Goal: Task Accomplishment & Management: Manage account settings

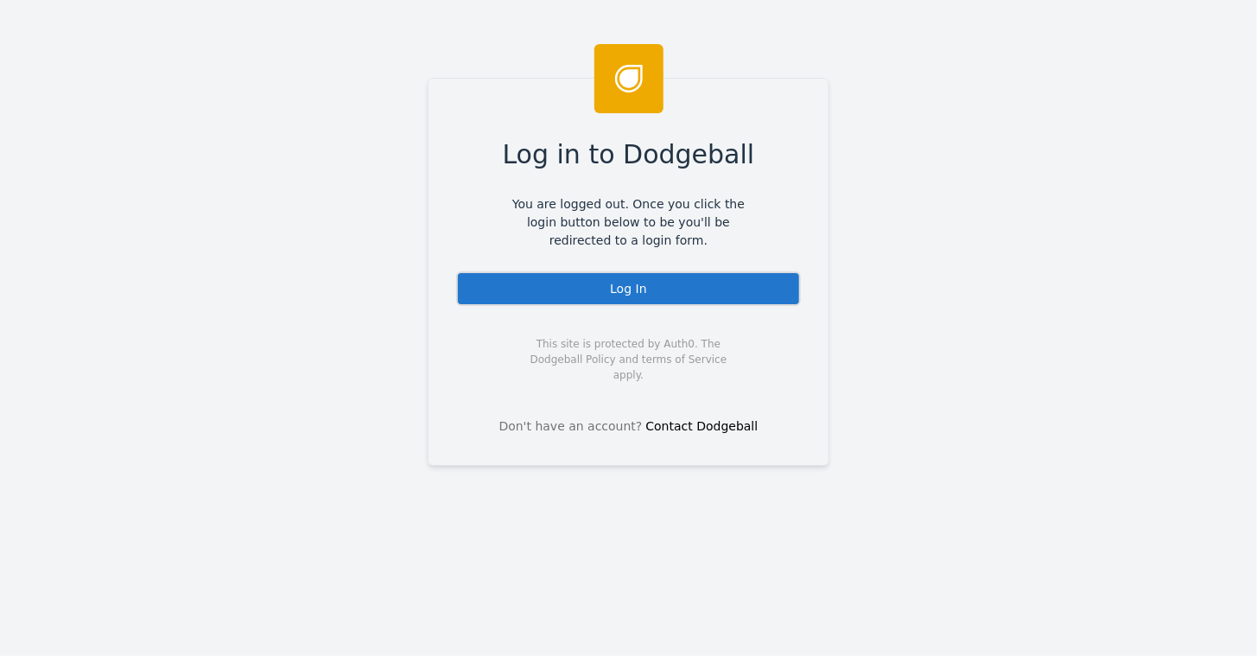
click at [624, 283] on div "Log In" at bounding box center [628, 288] width 345 height 35
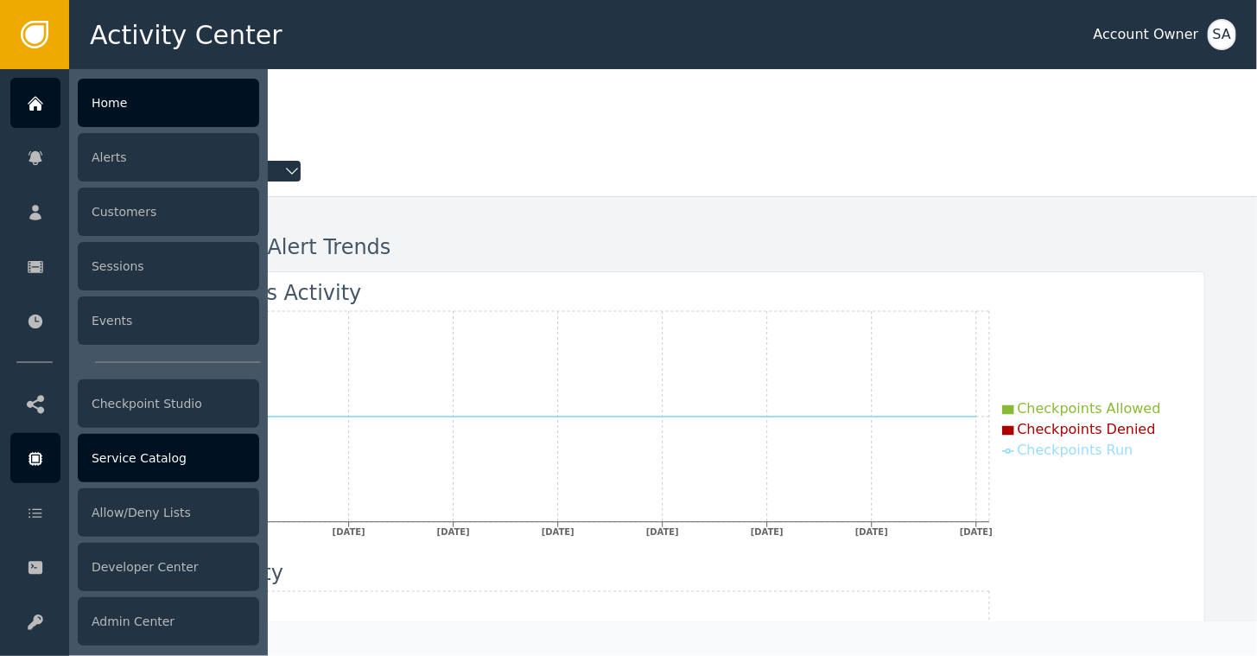
click at [124, 449] on div "Service Catalog" at bounding box center [168, 458] width 181 height 48
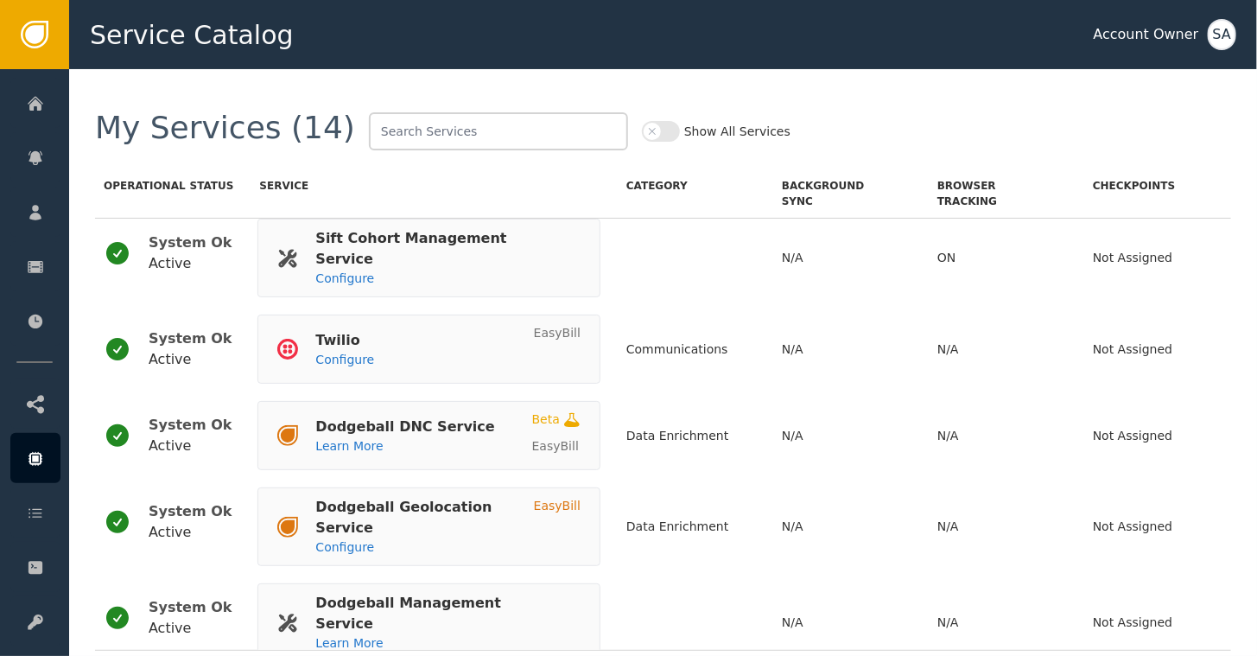
scroll to position [791, 0]
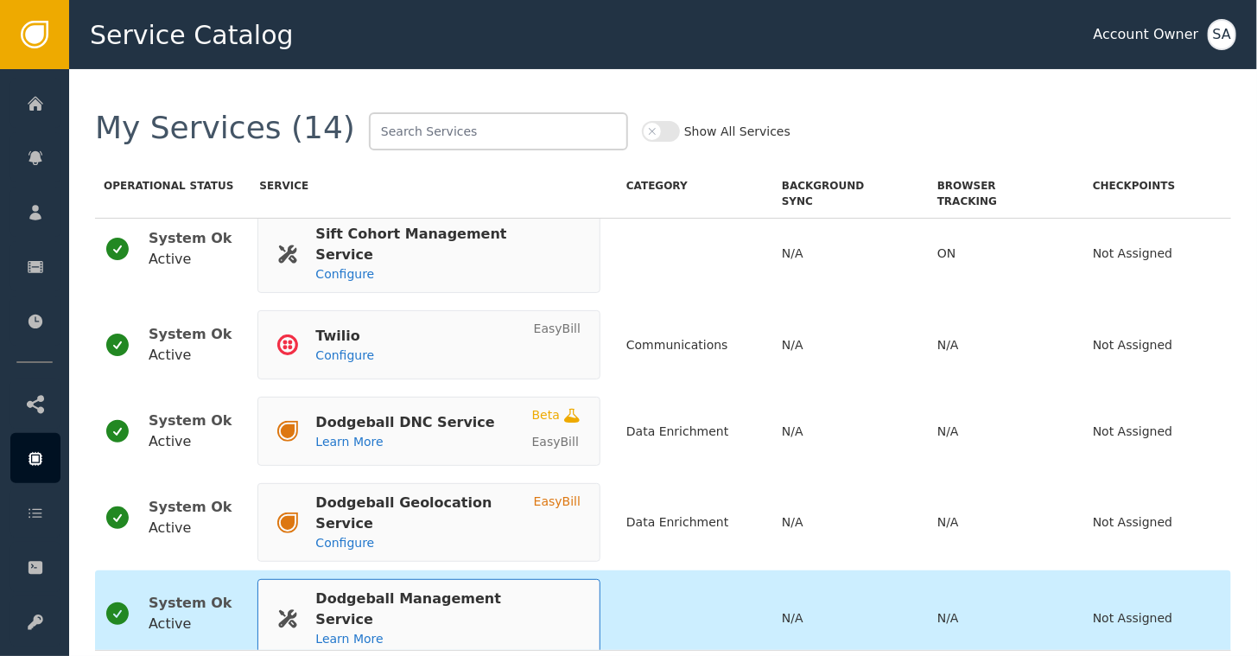
click at [332, 588] on div "Dodgeball Management Service" at bounding box center [439, 608] width 248 height 41
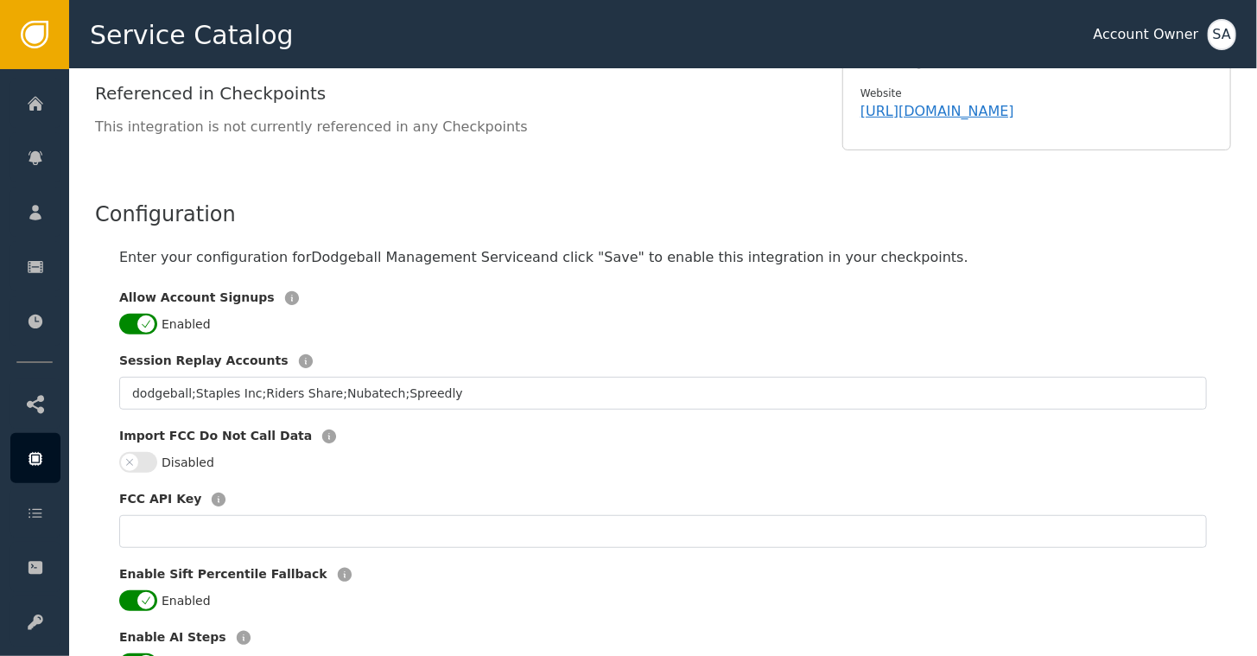
scroll to position [259, 0]
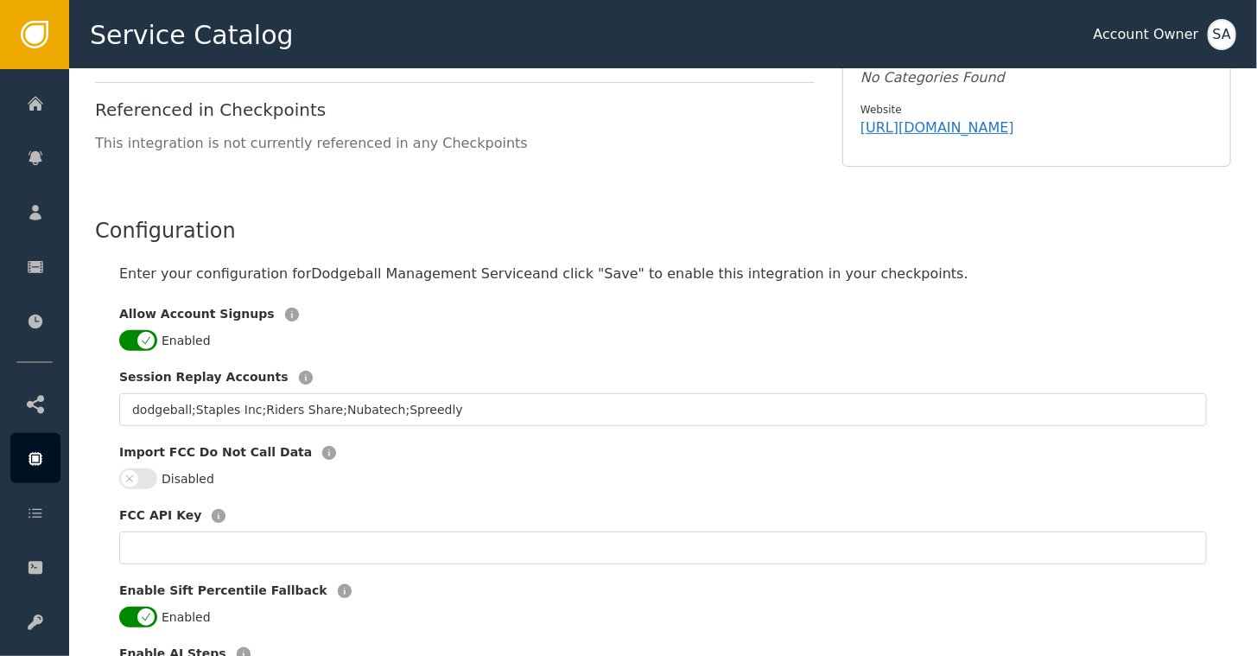
click at [132, 330] on button "Enabled" at bounding box center [138, 340] width 38 height 21
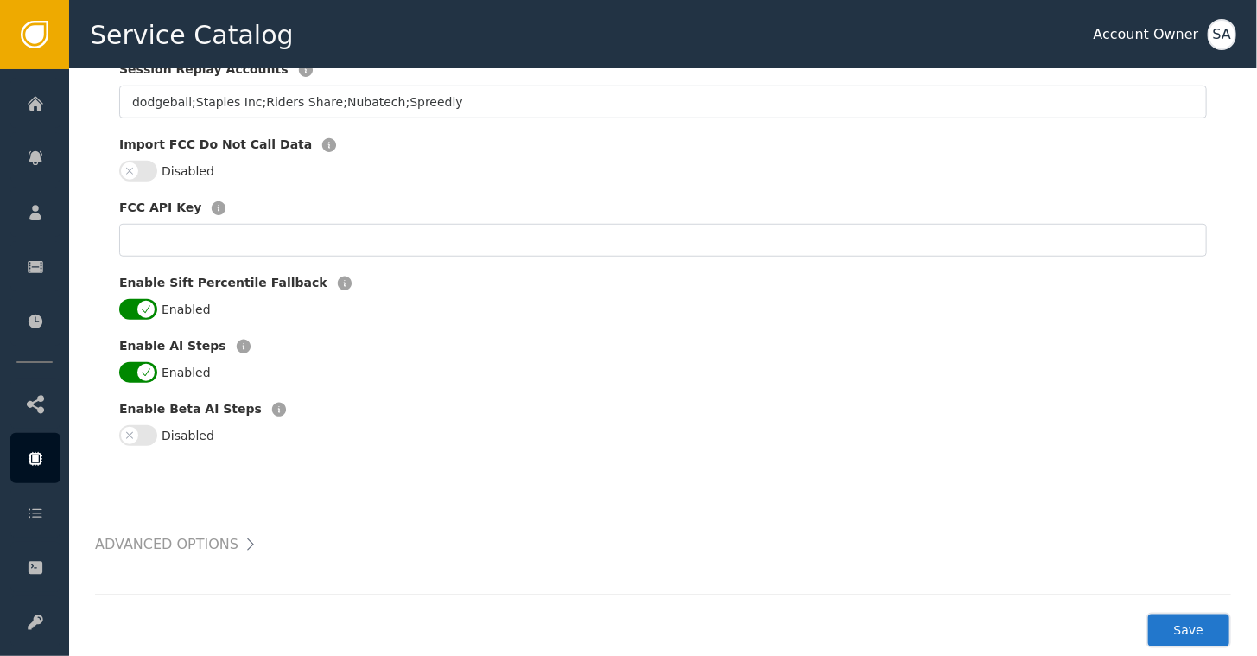
scroll to position [587, 0]
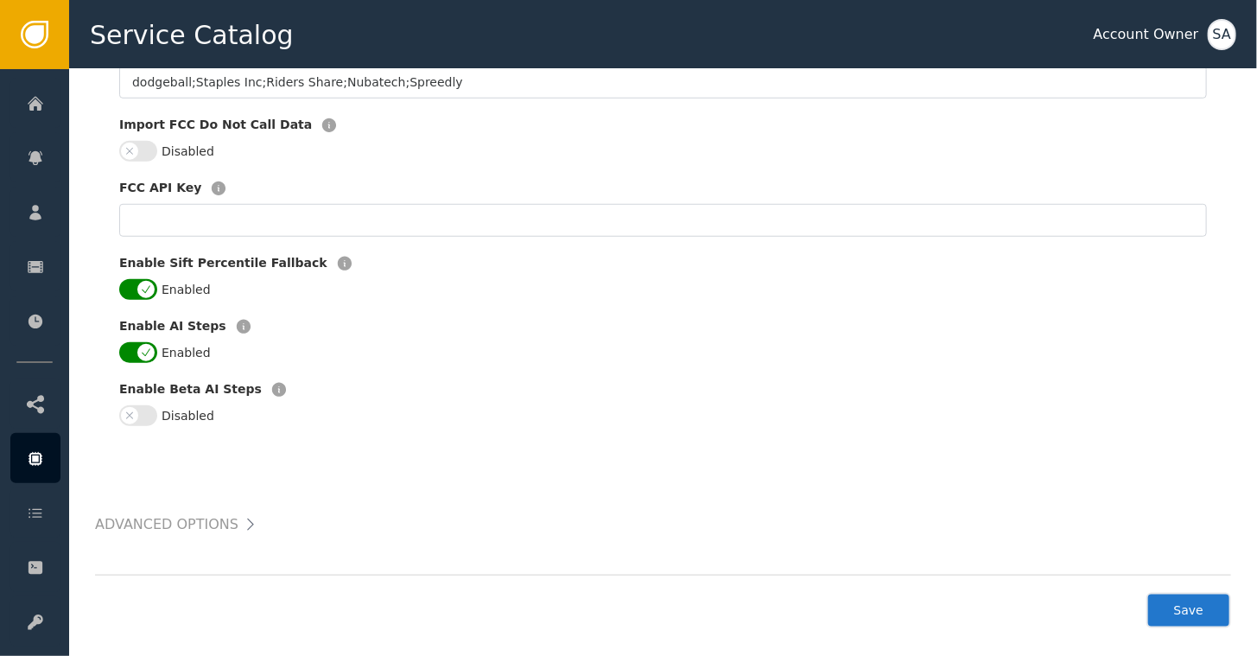
click at [1193, 593] on button "Save" at bounding box center [1189, 610] width 85 height 35
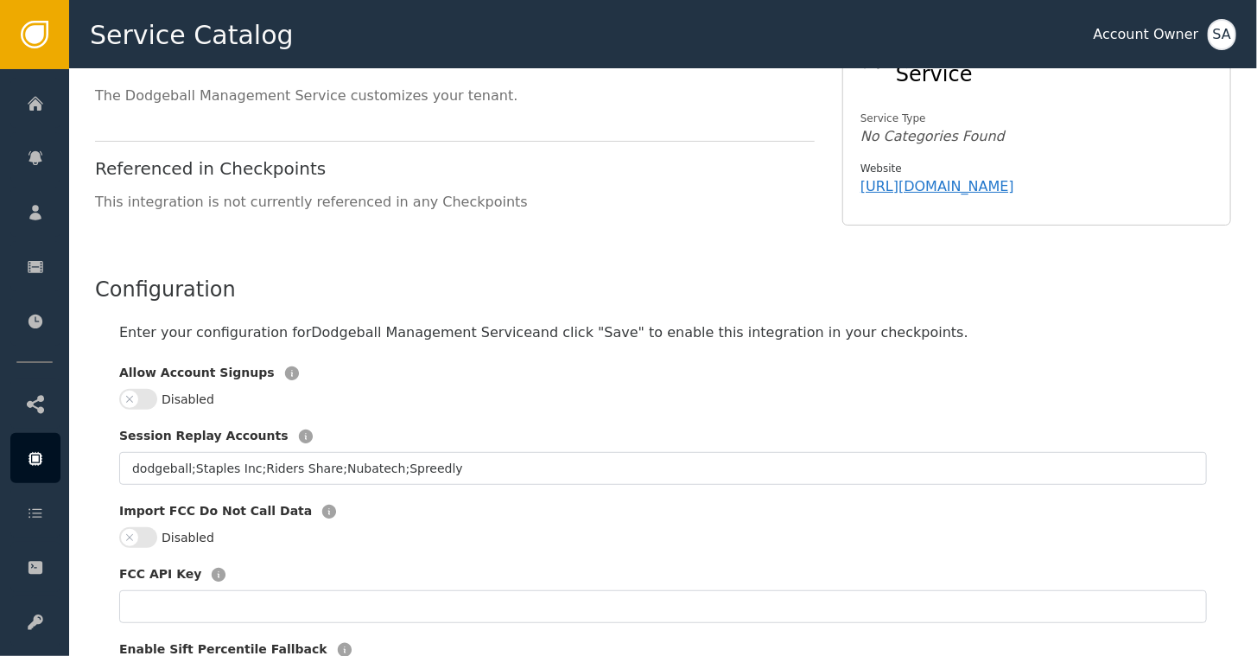
scroll to position [155, 0]
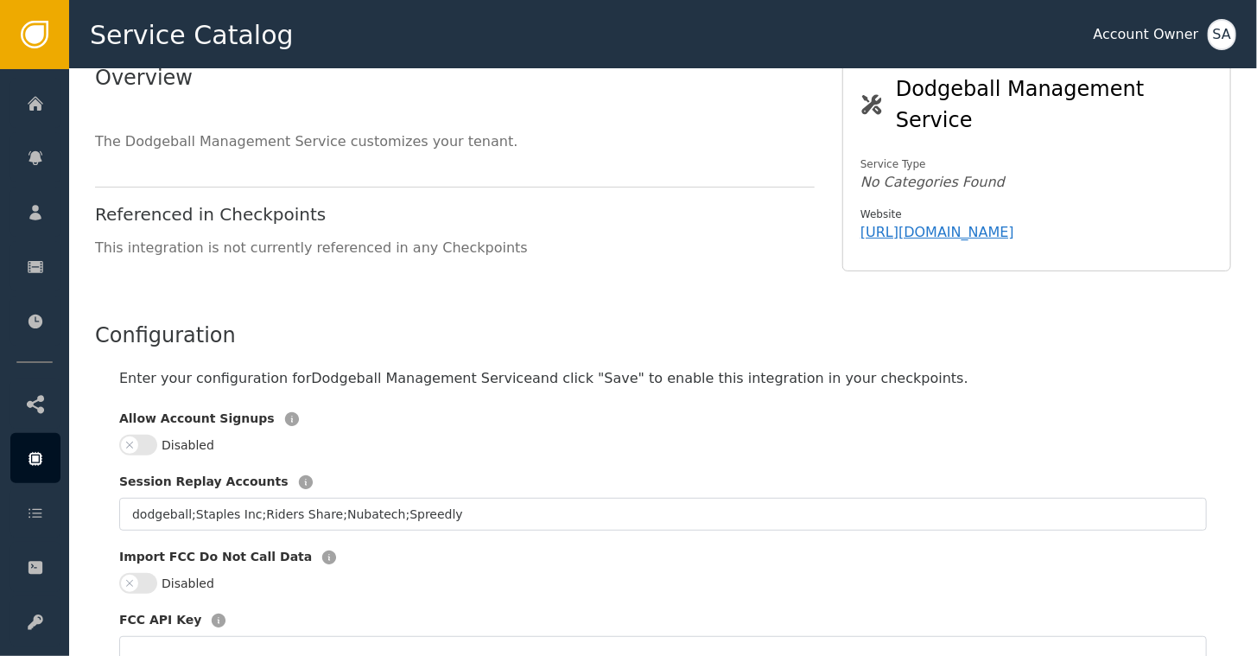
click at [1224, 37] on div "SA" at bounding box center [1222, 34] width 29 height 31
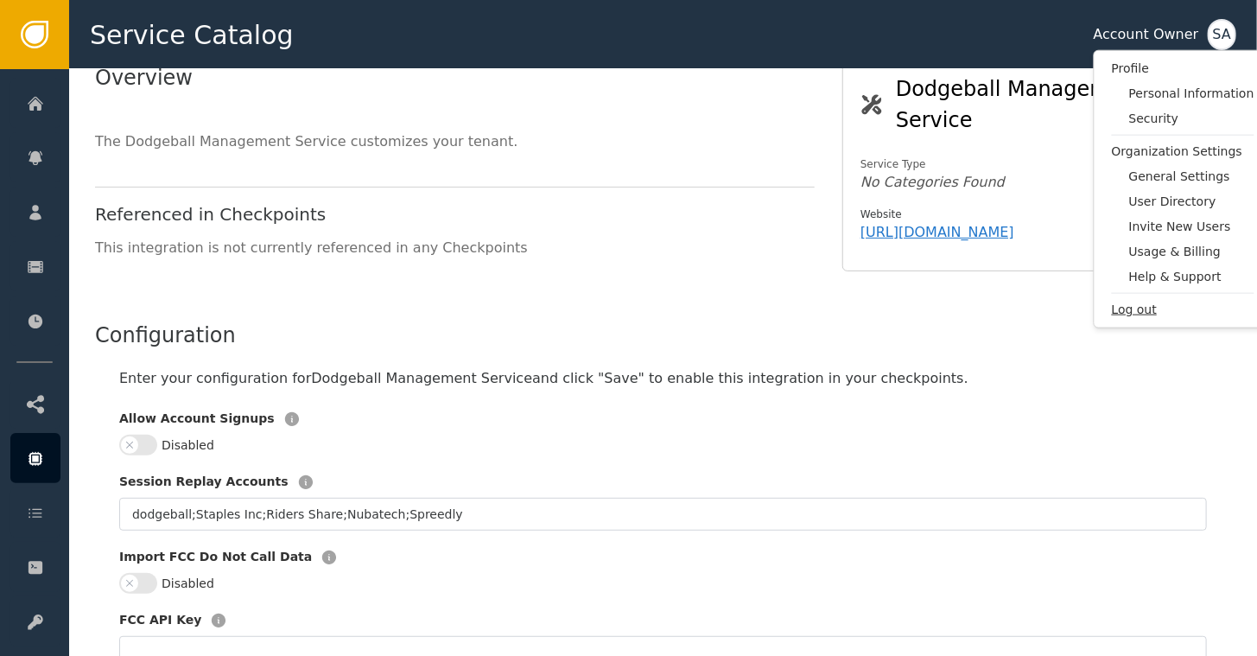
click at [1132, 309] on span "Log out" at bounding box center [1183, 310] width 143 height 18
